Goal: Information Seeking & Learning: Check status

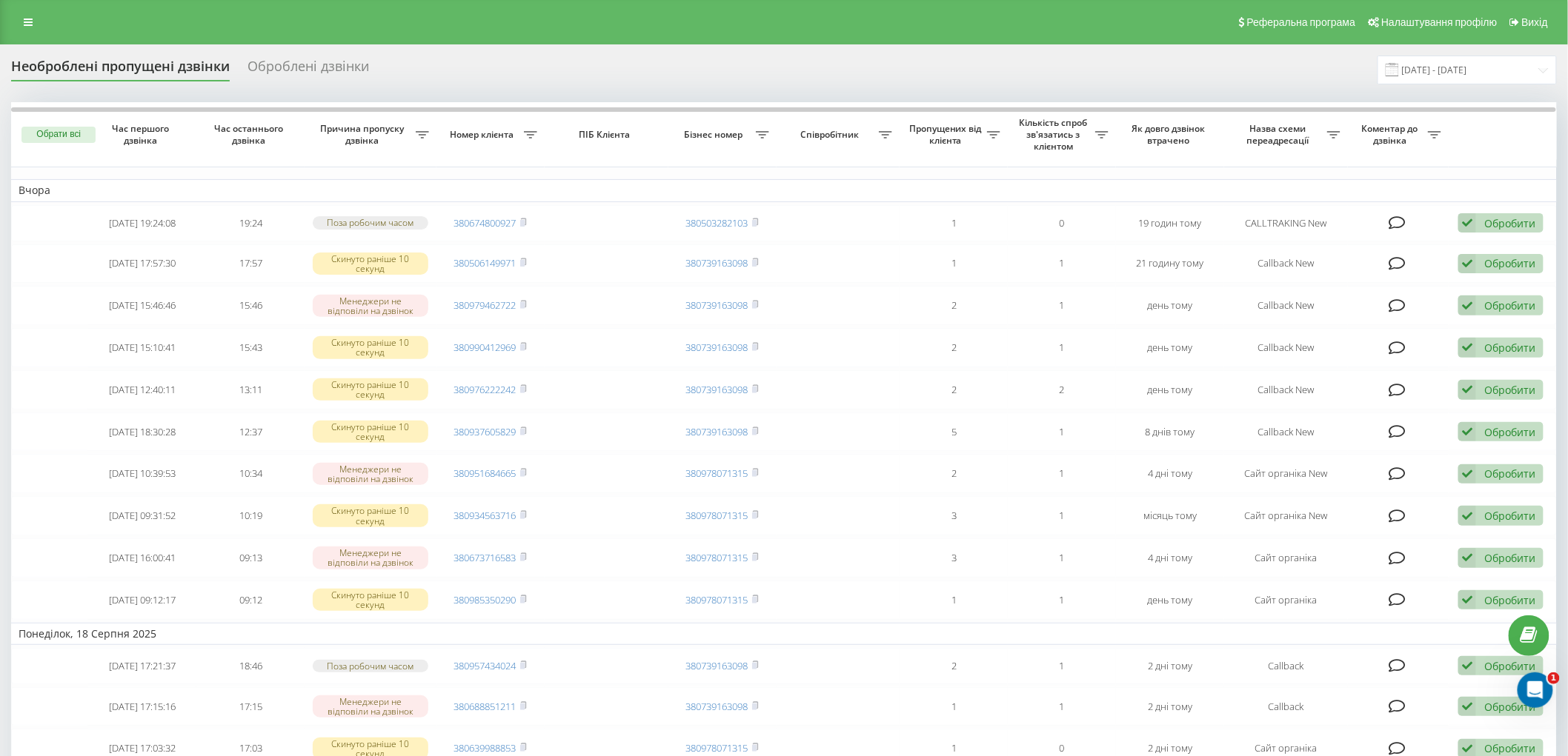
click at [32, 8] on div "Реферальна програма Налаштування профілю Вихід" at bounding box center [784, 22] width 1568 height 45
click at [28, 13] on link at bounding box center [28, 22] width 27 height 21
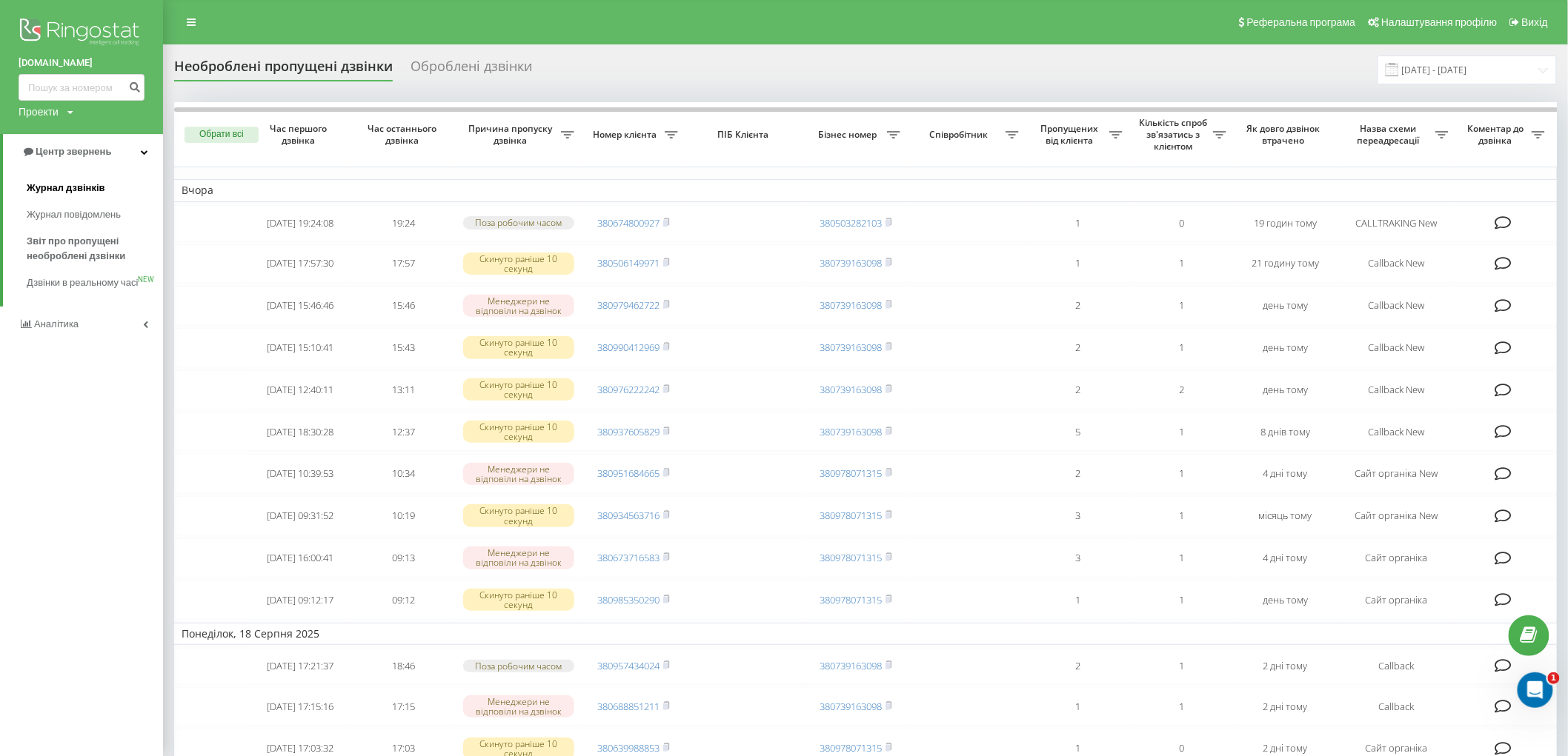
click at [99, 189] on span "Журнал дзвінків" at bounding box center [65, 188] width 78 height 15
click at [92, 91] on input at bounding box center [82, 87] width 126 height 27
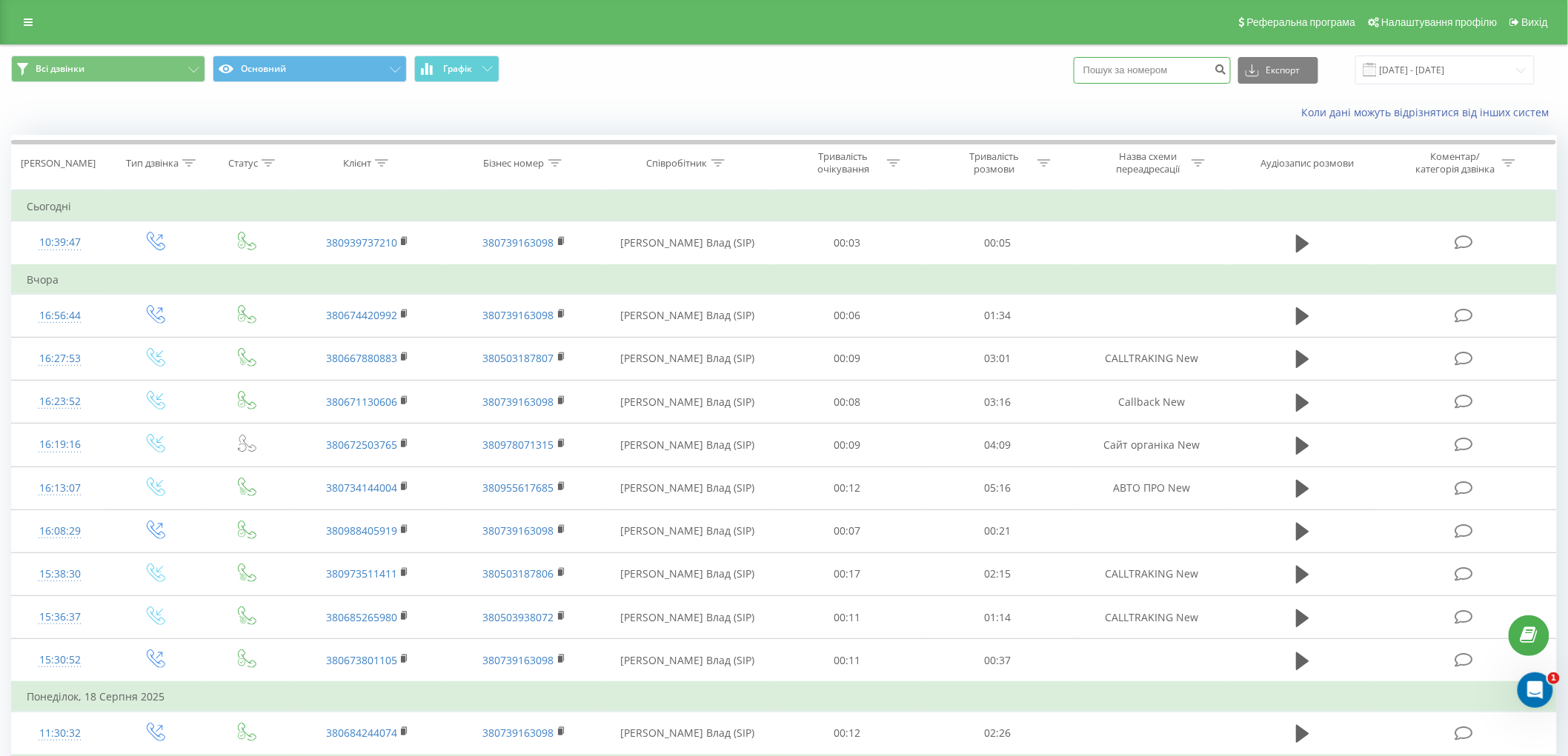
click at [1158, 71] on input at bounding box center [1152, 70] width 157 height 27
paste input "[PHONE_NUMBER]"
type input "+380677981482"
click at [1225, 67] on icon "submit" at bounding box center [1220, 67] width 13 height 9
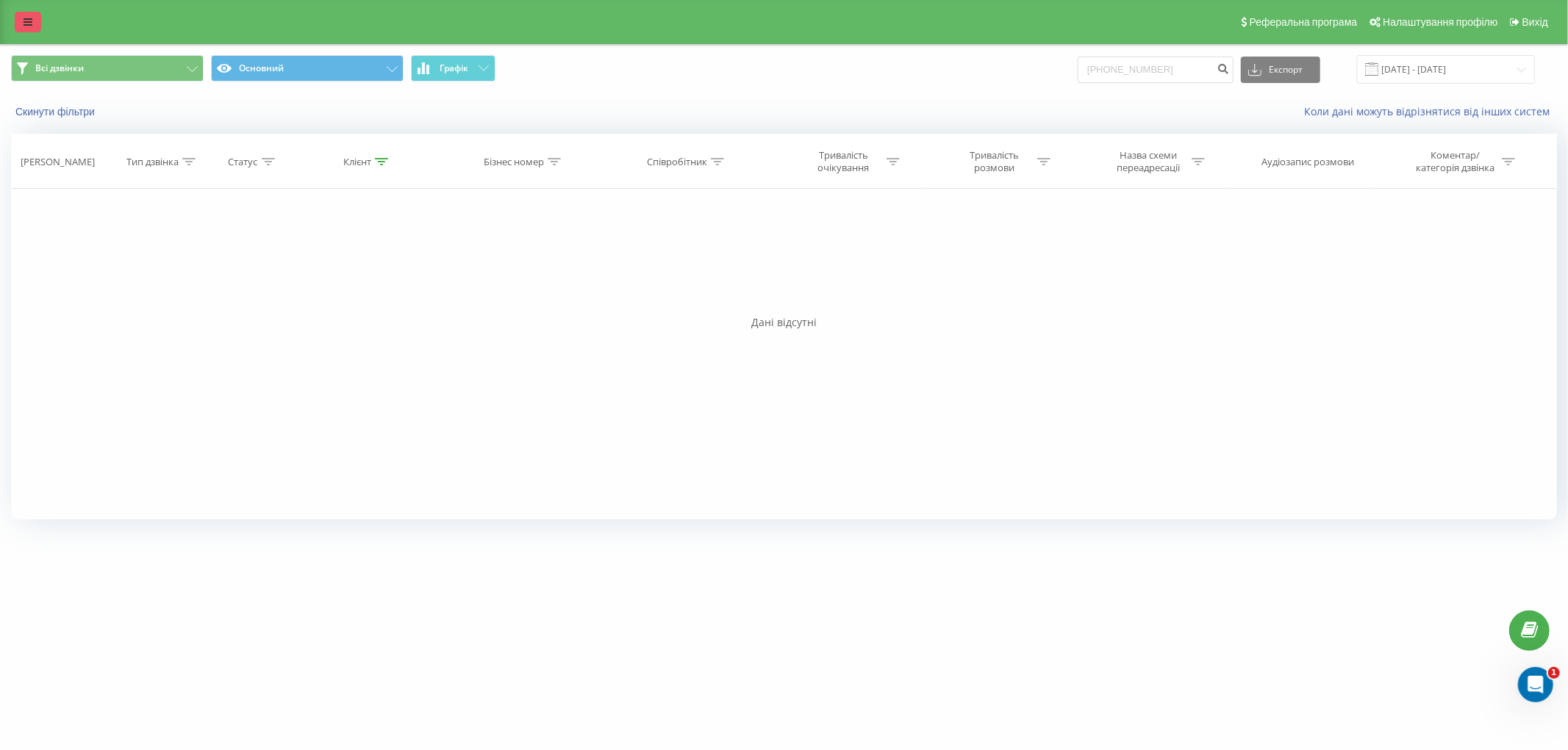
click at [32, 27] on link at bounding box center [27, 22] width 26 height 21
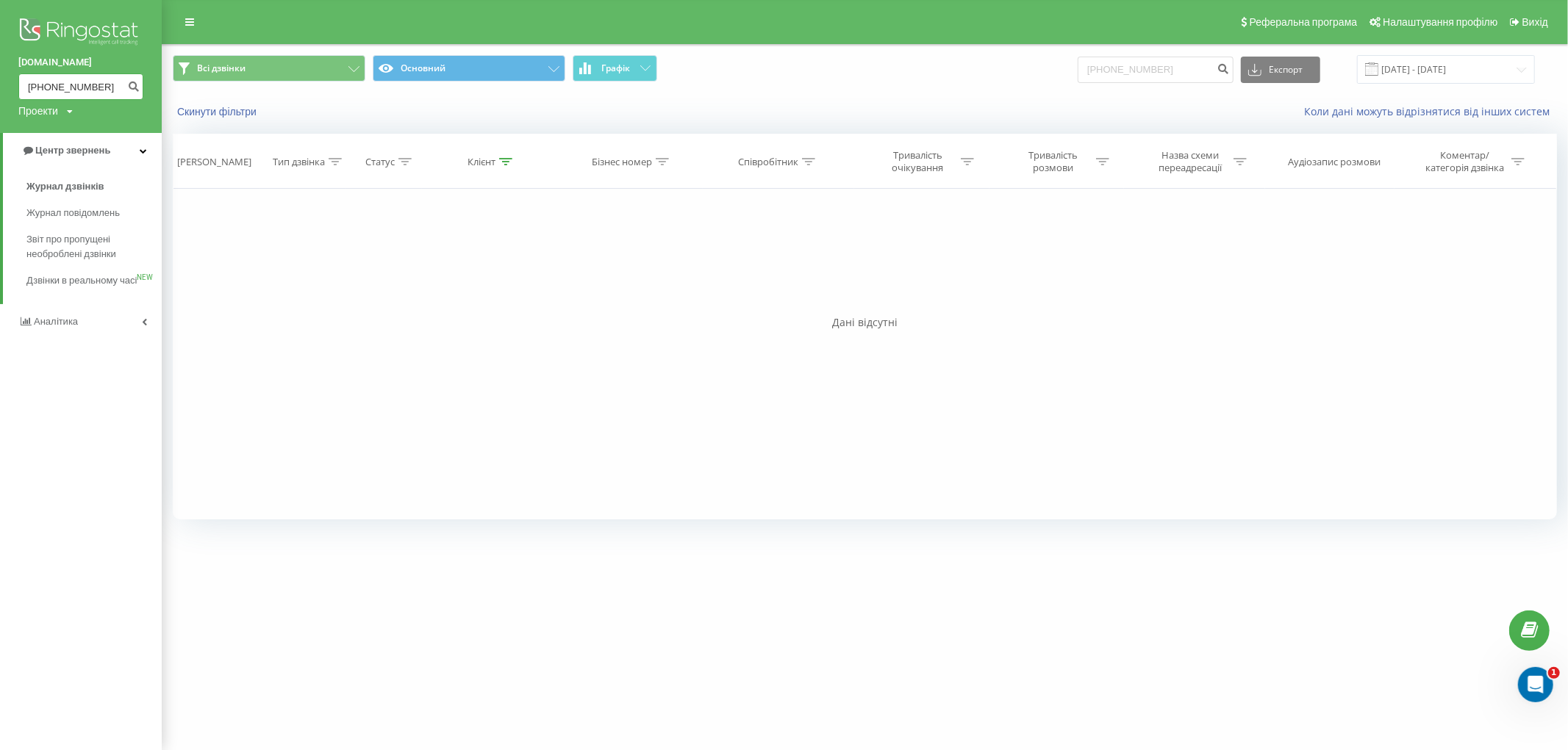
click at [91, 83] on input "[PHONE_NUMBER]" at bounding box center [81, 86] width 125 height 26
click at [103, 91] on input "[PHONE_NUMBER]" at bounding box center [81, 86] width 125 height 26
paste input "+"
click at [81, 89] on input "++380677981482" at bounding box center [81, 86] width 125 height 26
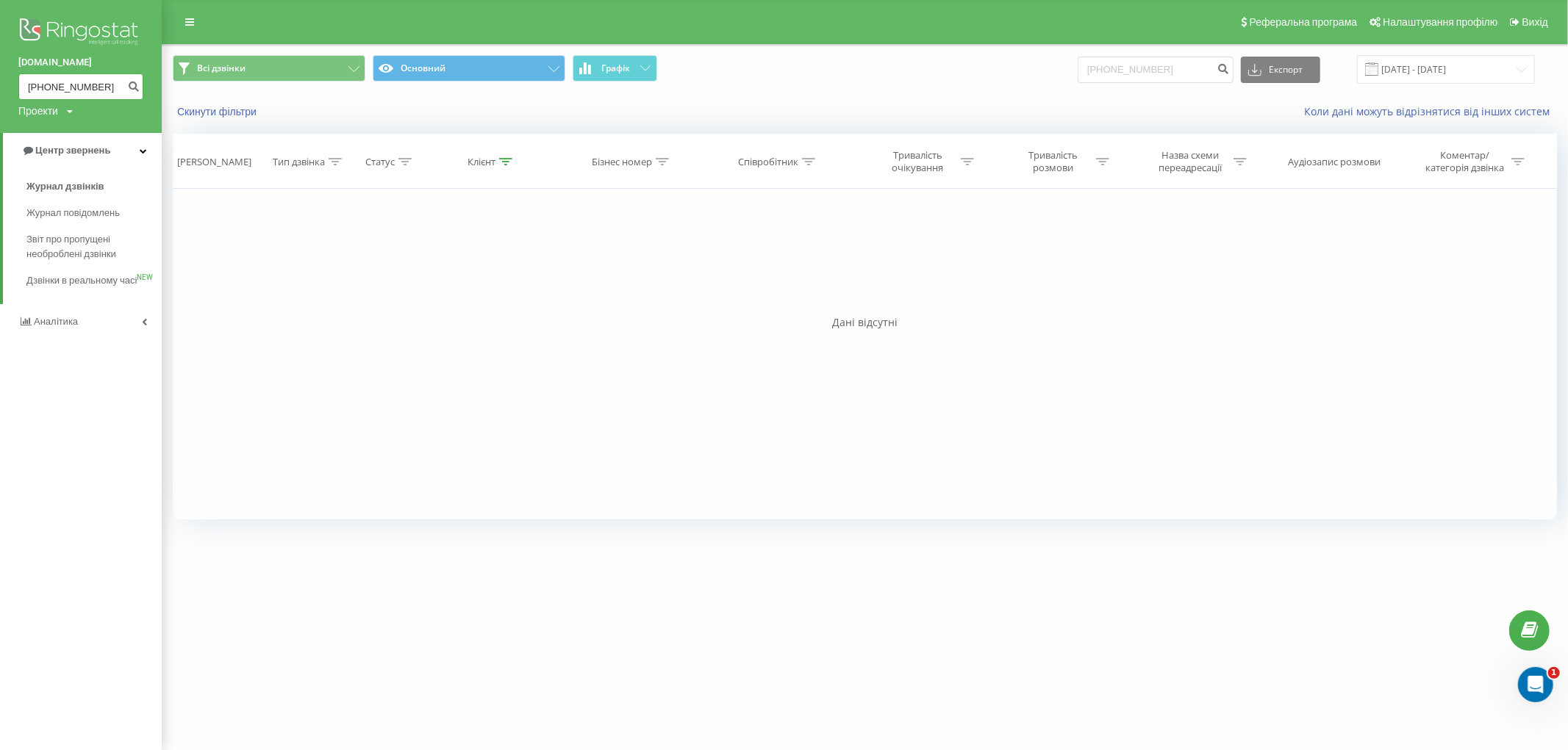
click at [81, 89] on input "++380677981482" at bounding box center [81, 86] width 125 height 26
paste input
type input "[PHONE_NUMBER]"
click at [129, 82] on icon "submit" at bounding box center [133, 85] width 13 height 9
